Goal: Find contact information: Find contact information

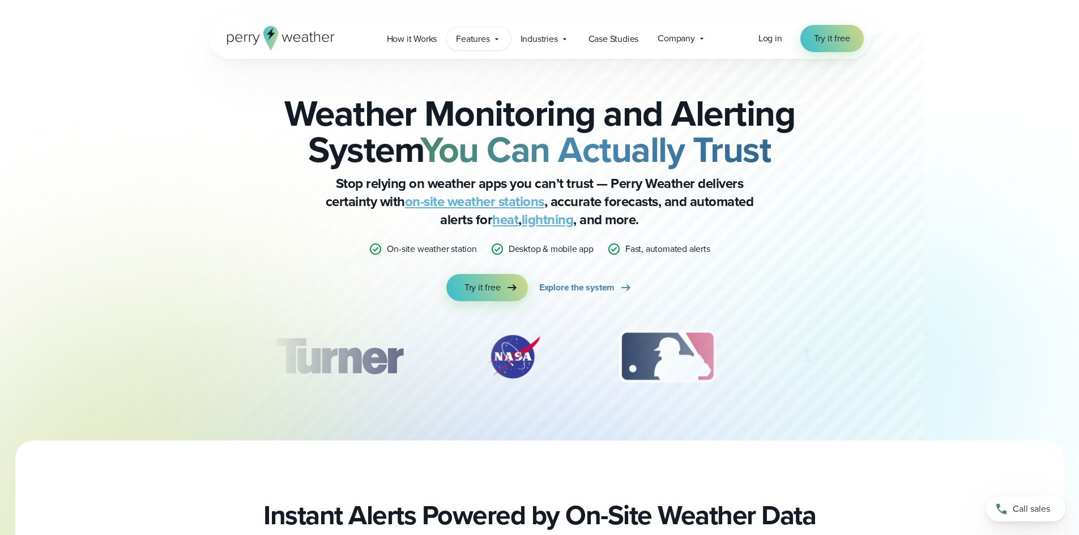
click at [500, 39] on icon at bounding box center [496, 39] width 9 height 9
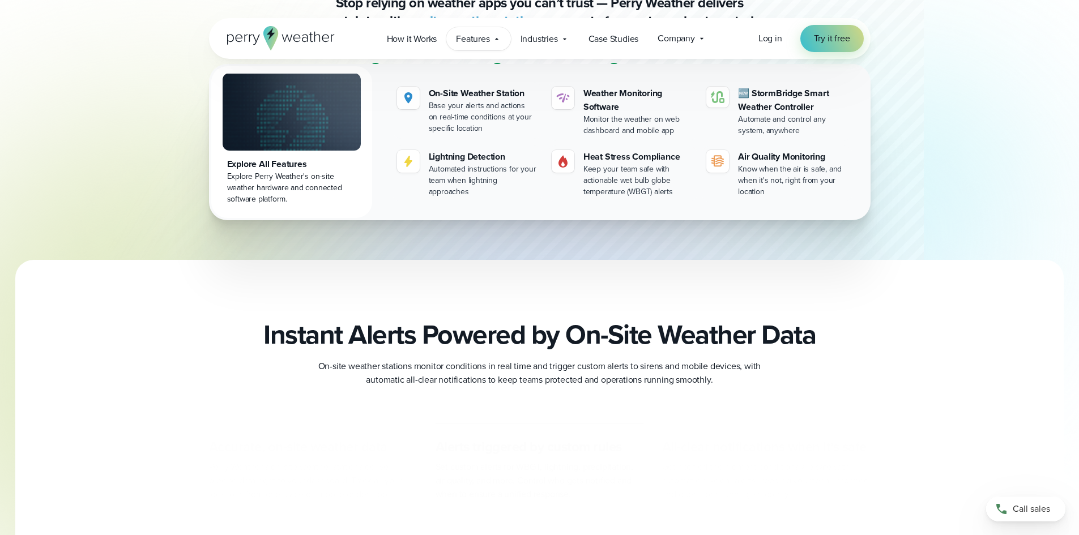
scroll to position [340, 0]
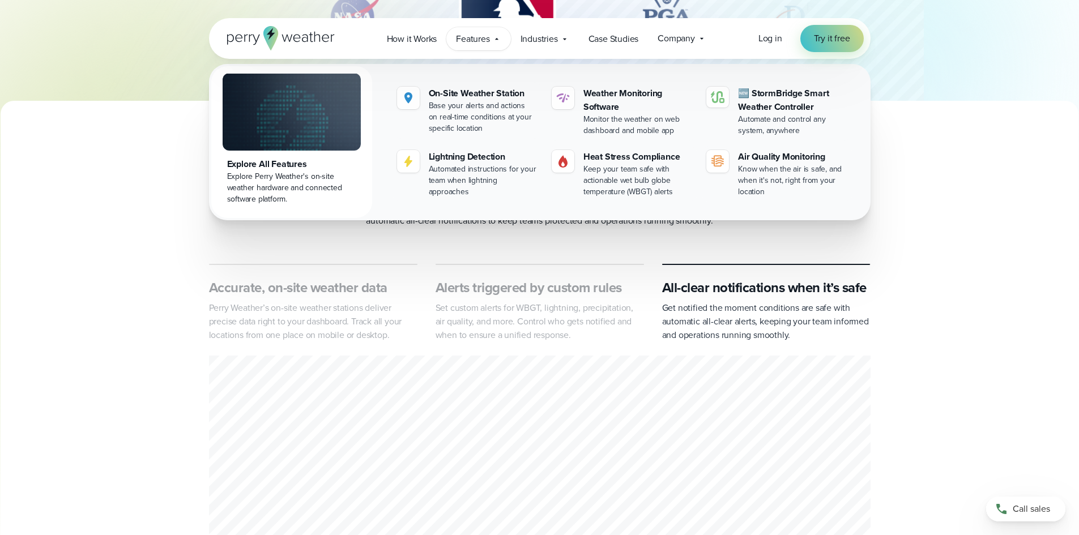
click at [1054, 247] on div "Instant Alerts Powered by On-Site Weather Data On-site weather stations monitor…" at bounding box center [539, 425] width 1079 height 531
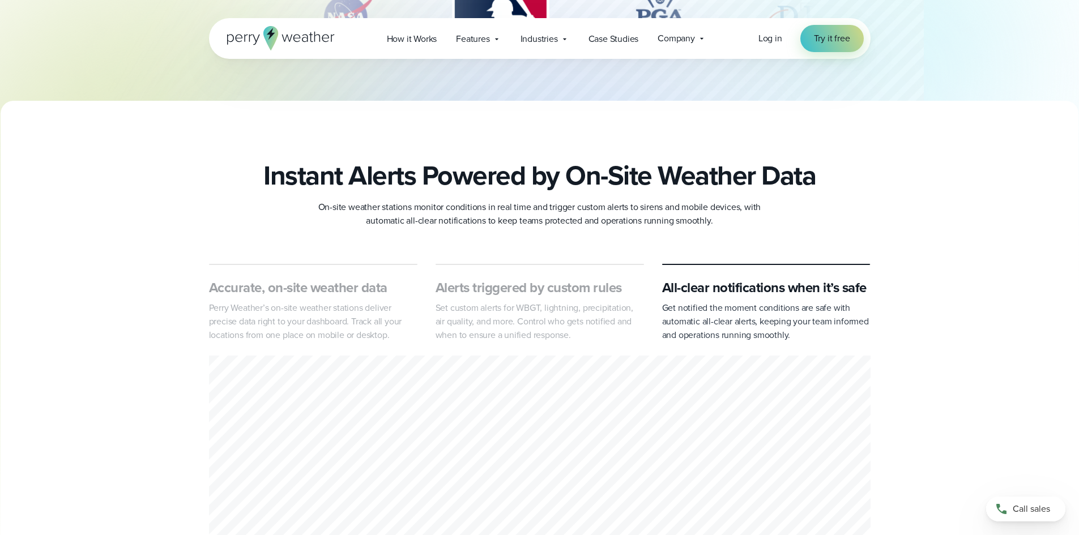
click at [970, 243] on div "Instant Alerts Powered by On-Site Weather Data On-site weather stations monitor…" at bounding box center [539, 373] width 1079 height 426
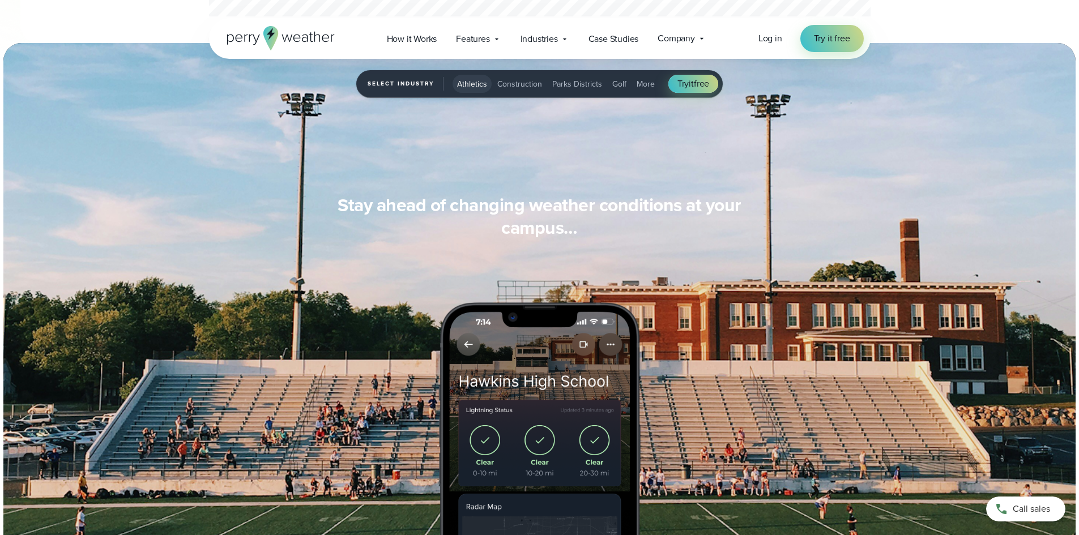
scroll to position [906, 0]
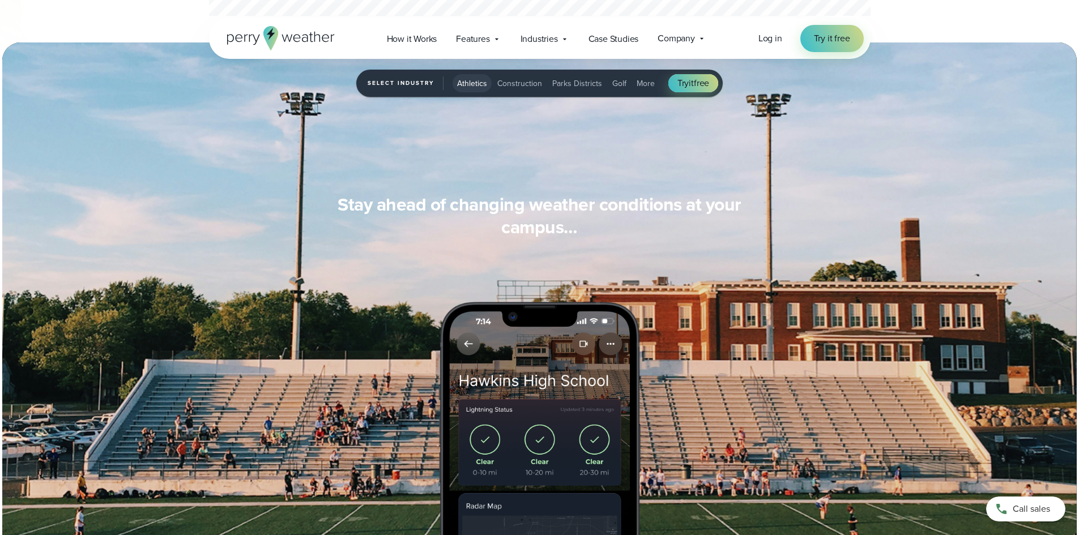
click at [616, 83] on span "Golf" at bounding box center [619, 84] width 14 height 12
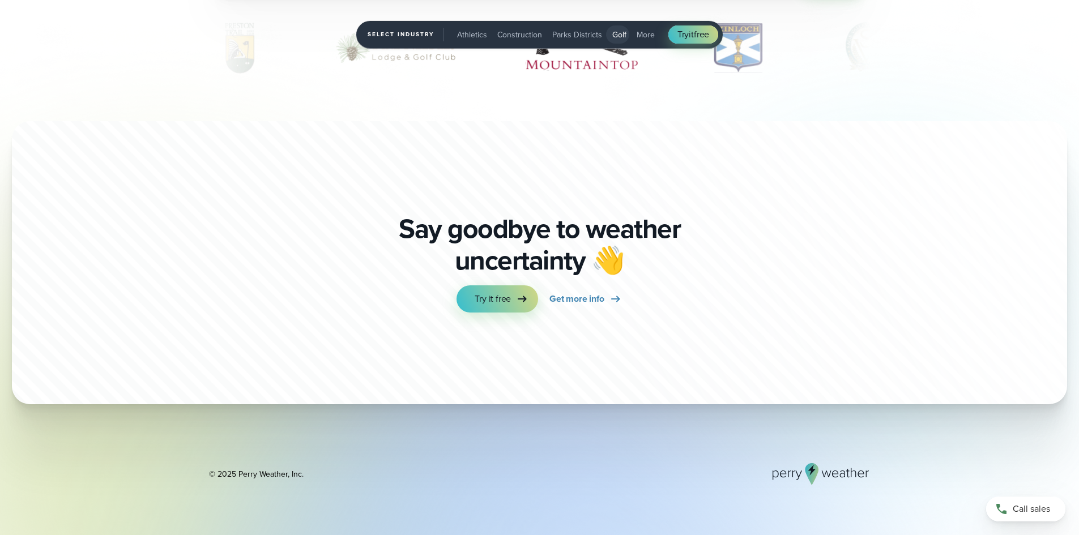
scroll to position [3851, 0]
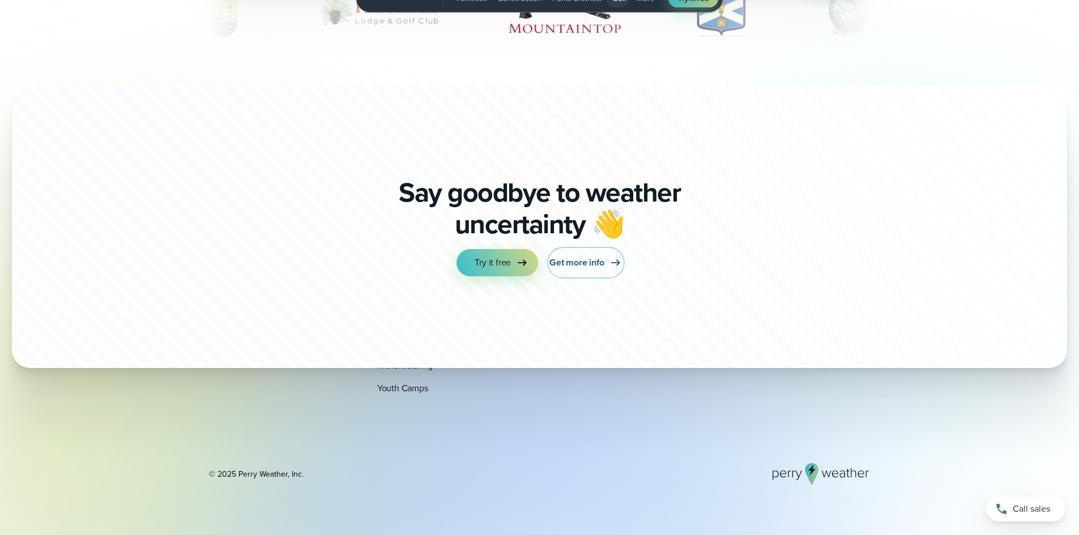
click at [594, 260] on span "Get more info" at bounding box center [576, 263] width 54 height 14
